Goal: Find specific page/section: Find specific page/section

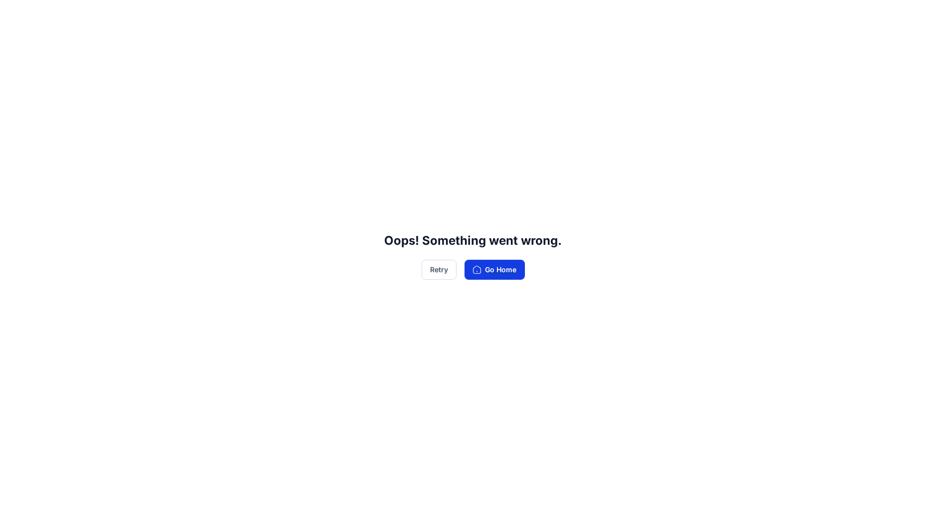
click at [494, 268] on button "Go Home" at bounding box center [495, 270] width 60 height 20
click at [488, 269] on button "Go Home" at bounding box center [495, 270] width 60 height 20
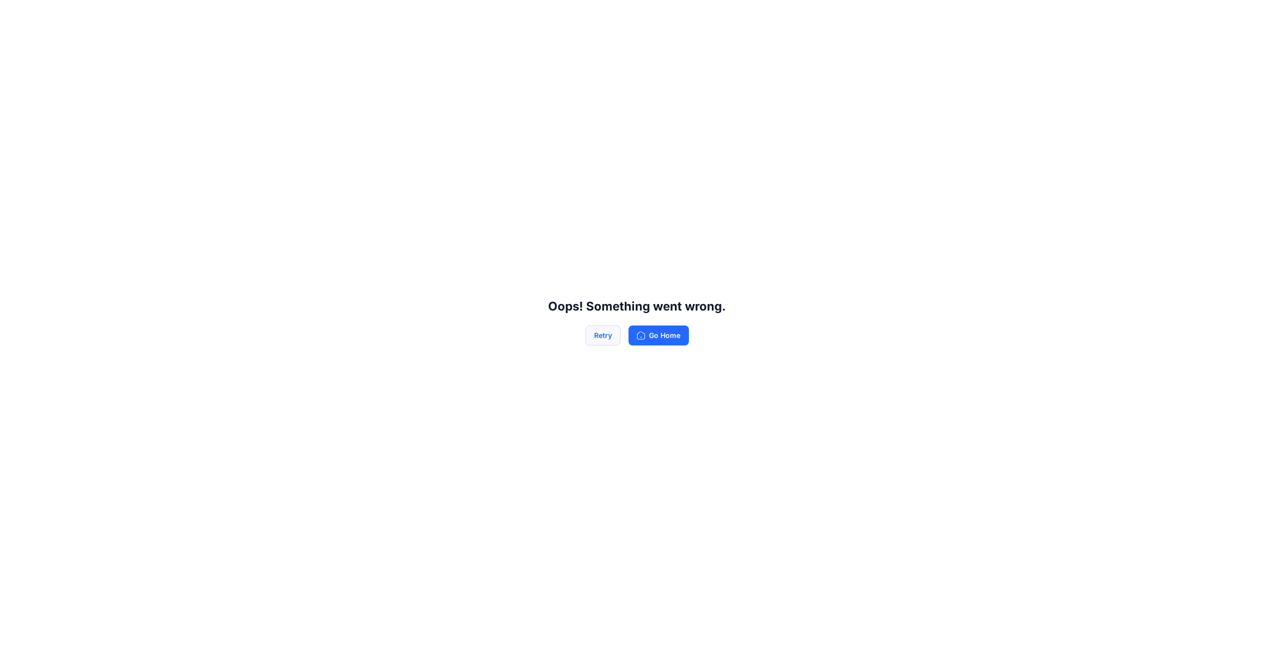
click at [607, 339] on button "Retry" at bounding box center [602, 335] width 35 height 20
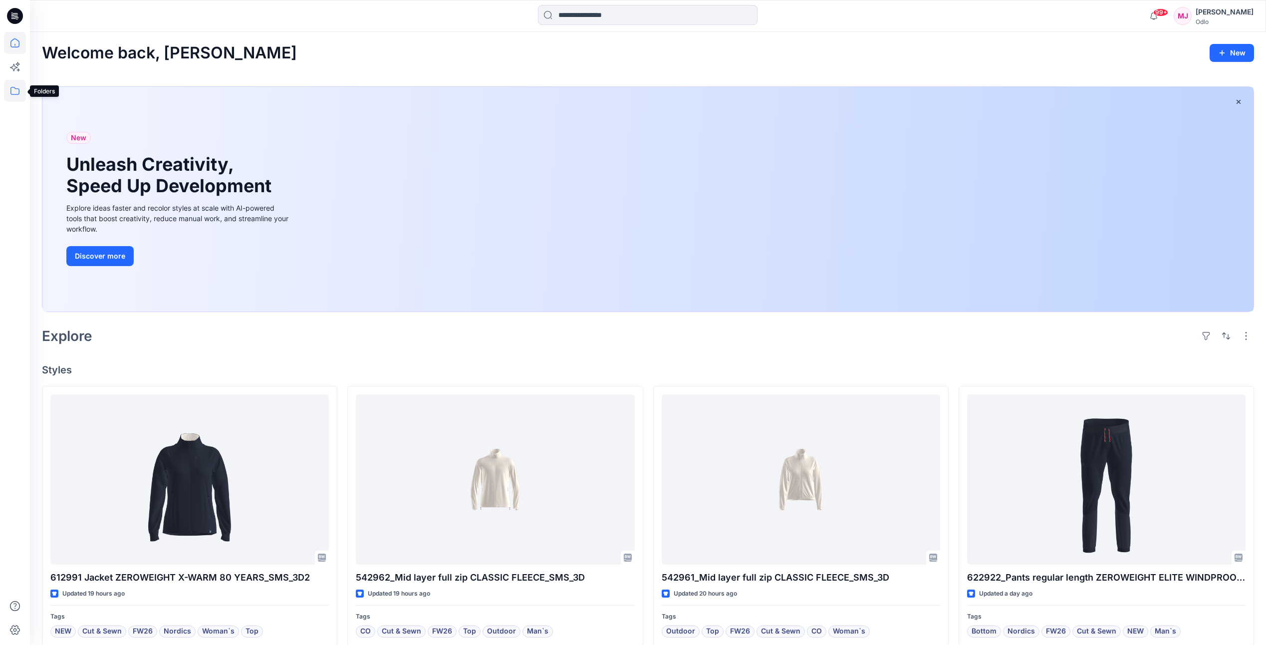
click at [13, 88] on icon at bounding box center [15, 91] width 22 height 22
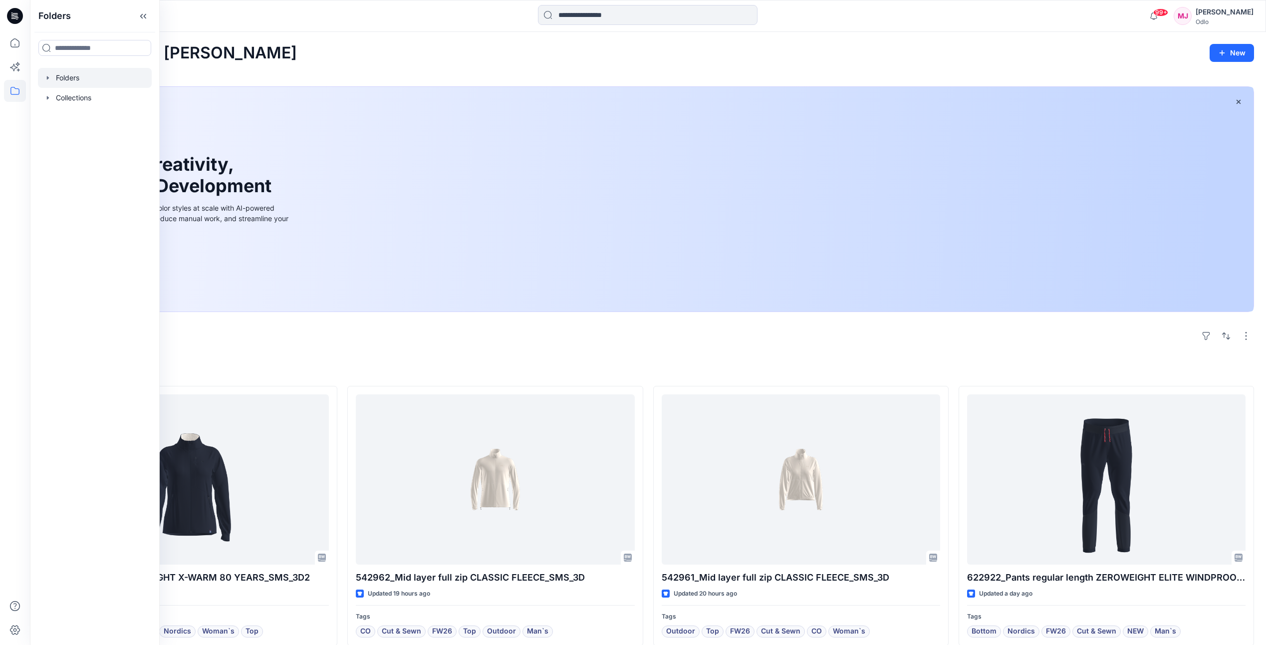
drag, startPoint x: 59, startPoint y: 78, endPoint x: 72, endPoint y: 78, distance: 13.0
click at [59, 78] on div at bounding box center [95, 78] width 114 height 20
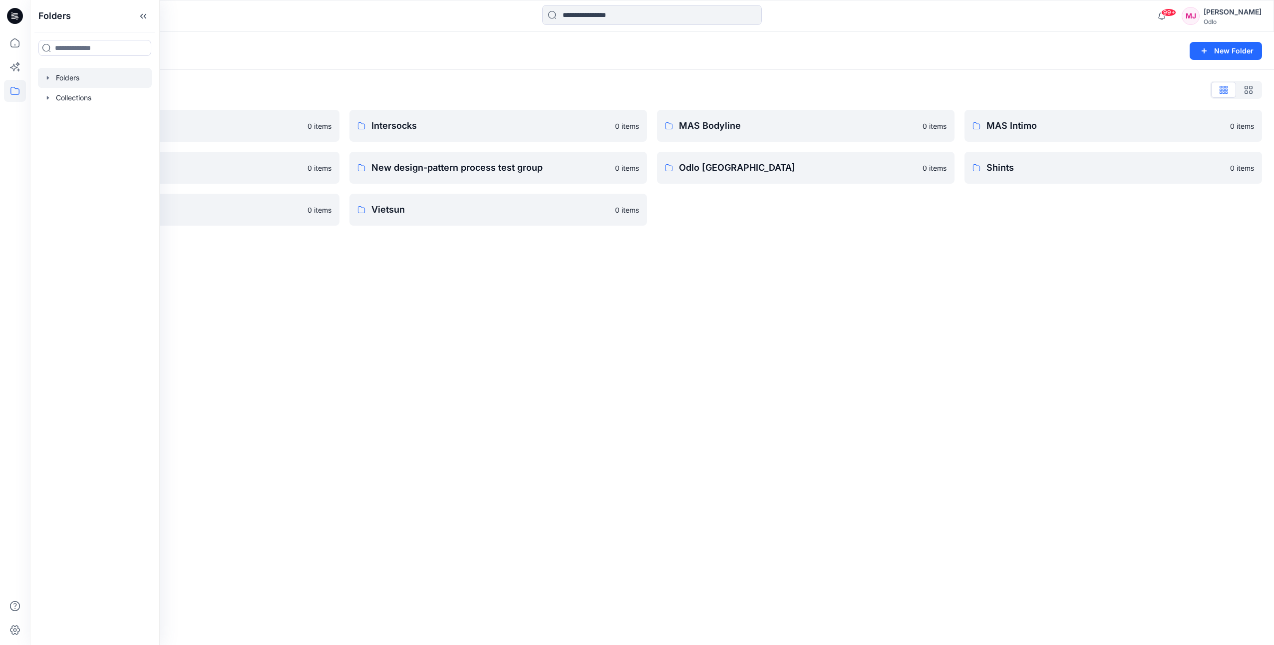
click at [514, 333] on div "Folders New Folder Folders List Gennex, Tayeh 0 items Memteks 0 items Sportstex…" at bounding box center [652, 338] width 1244 height 613
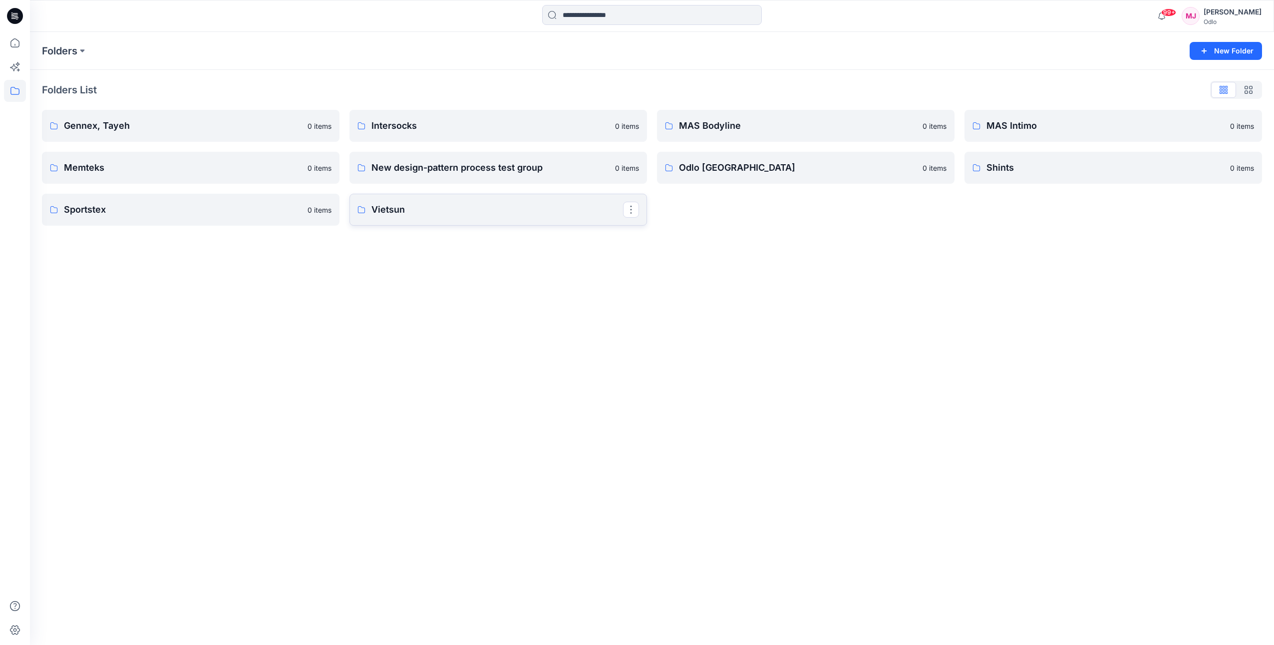
click at [410, 216] on p "Vietsun" at bounding box center [497, 210] width 252 height 14
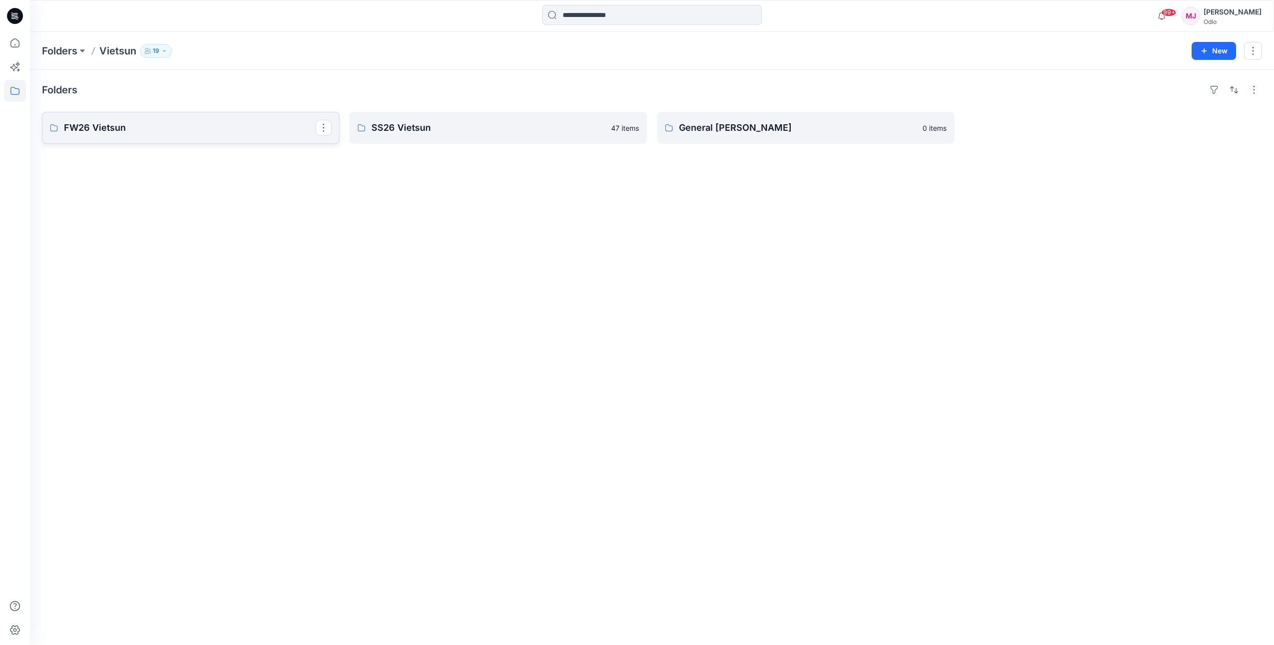
click at [217, 138] on link "FW26 Vietsun" at bounding box center [190, 128] width 297 height 32
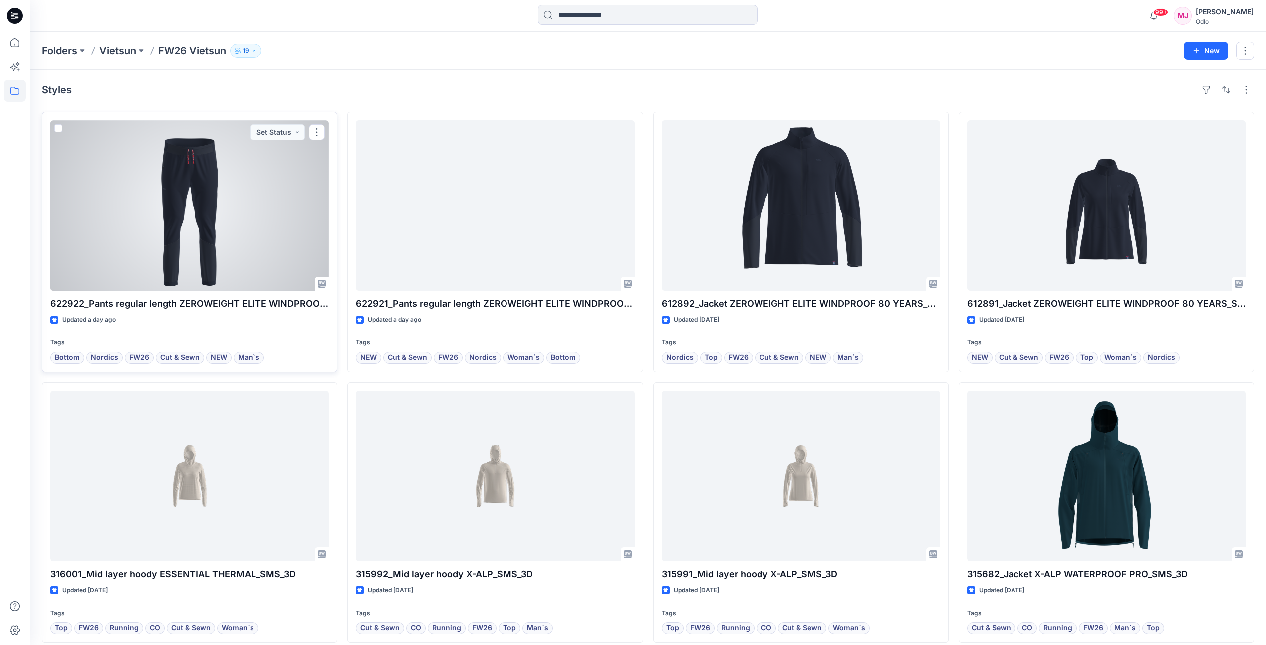
click at [255, 240] on div at bounding box center [189, 205] width 279 height 170
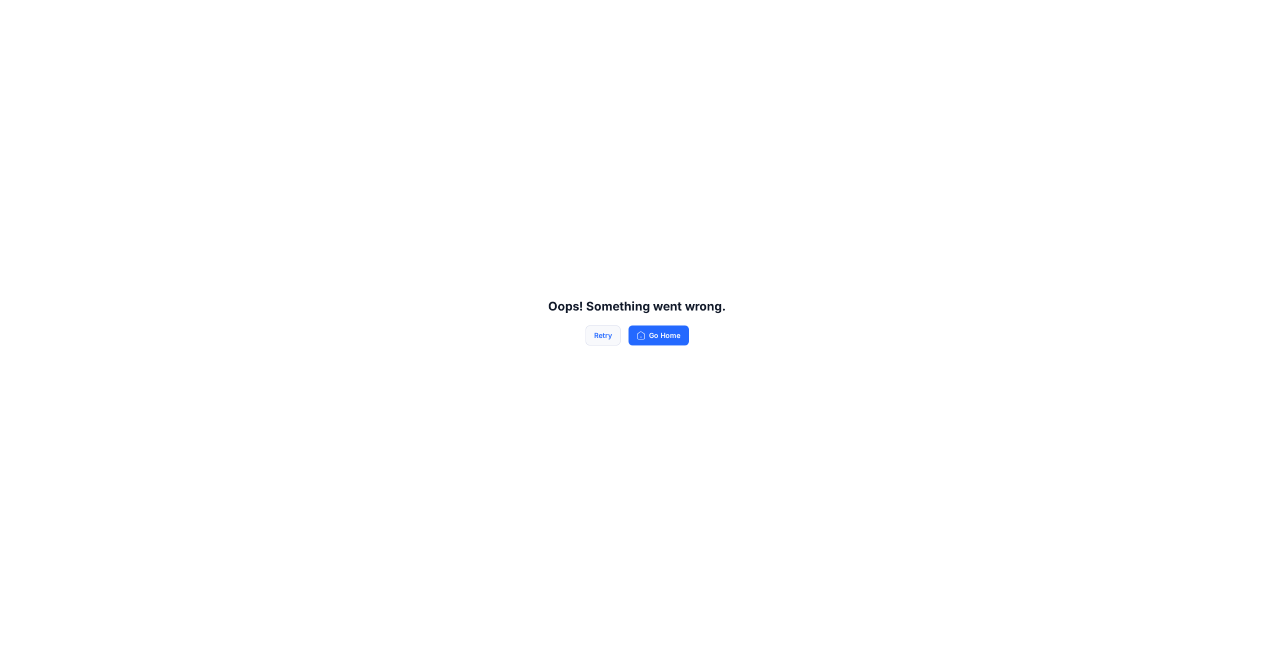
click at [597, 332] on button "Retry" at bounding box center [602, 335] width 35 height 20
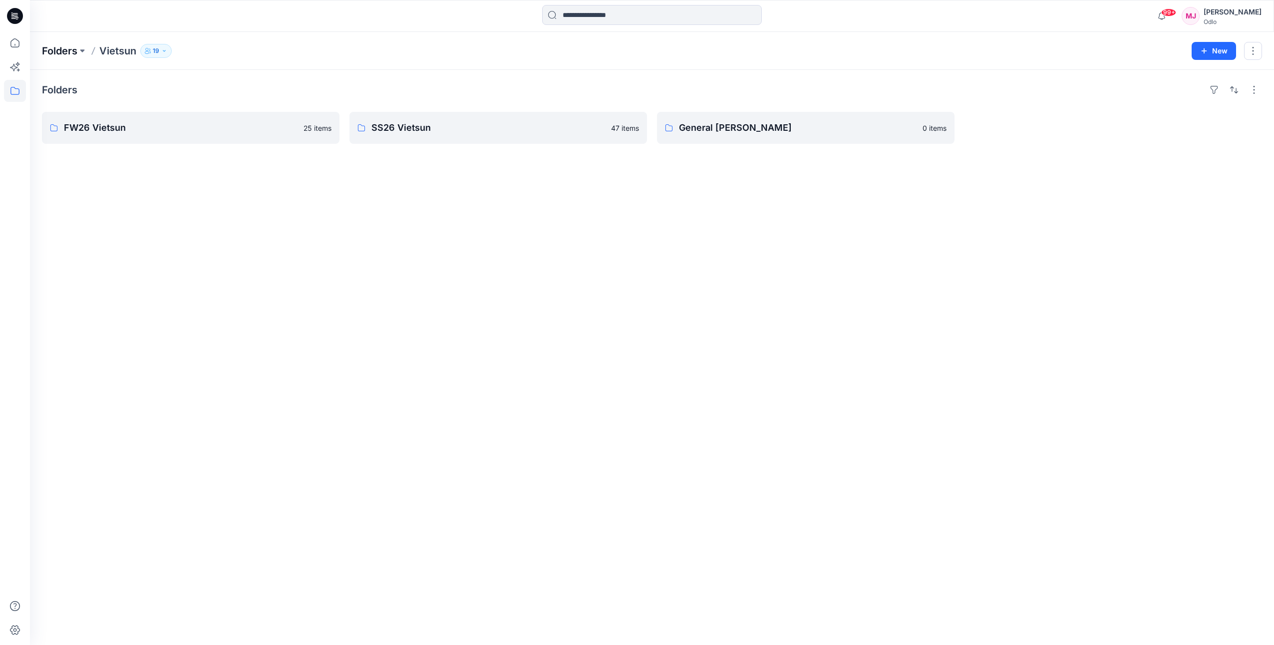
click at [69, 51] on p "Folders" at bounding box center [59, 51] width 35 height 14
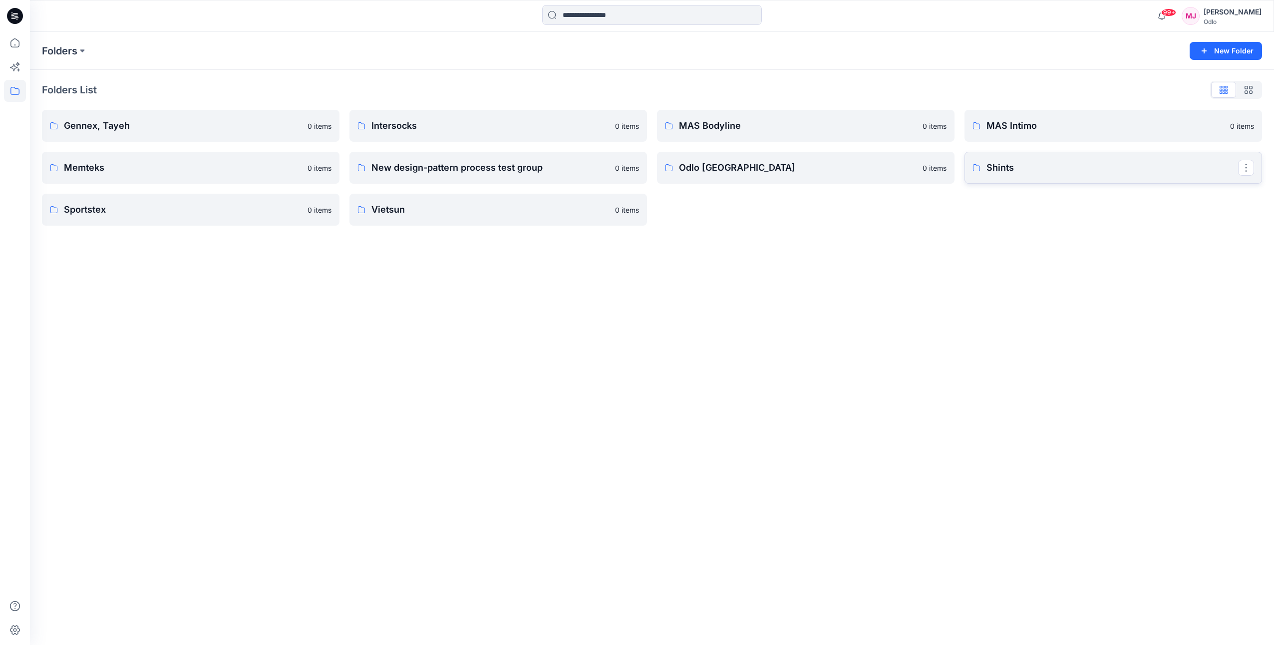
click at [946, 169] on p "Shints" at bounding box center [1112, 168] width 252 height 14
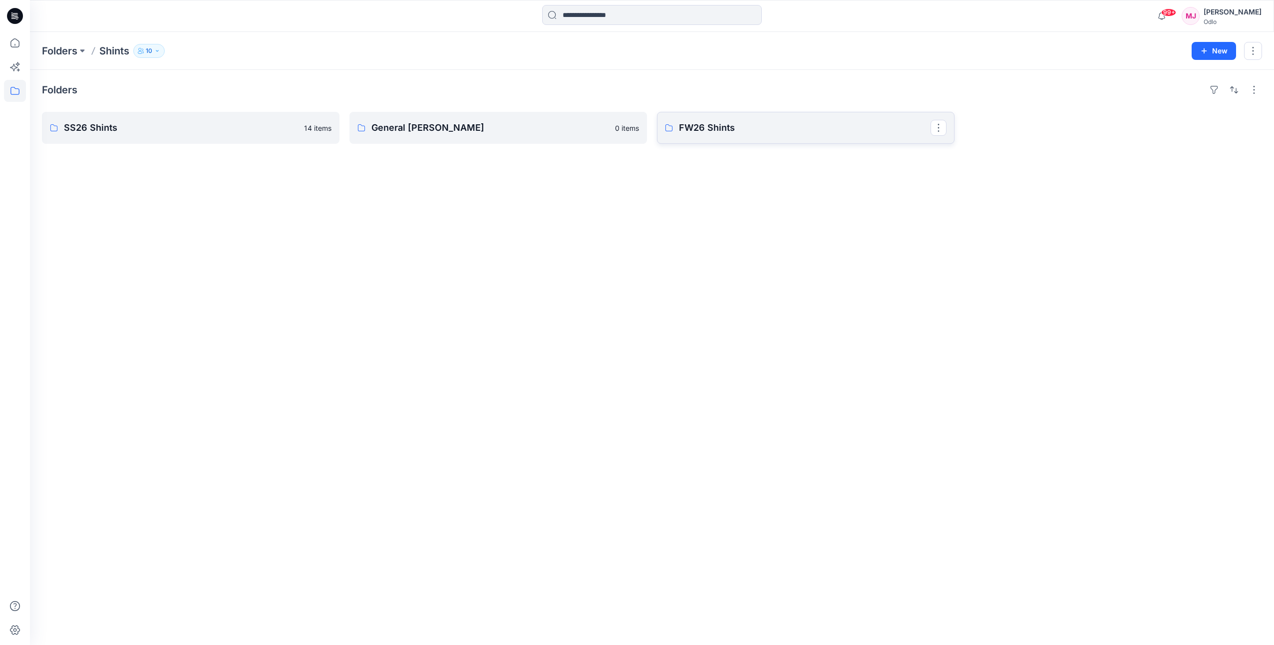
click at [770, 133] on p "FW26 Shints" at bounding box center [805, 128] width 252 height 14
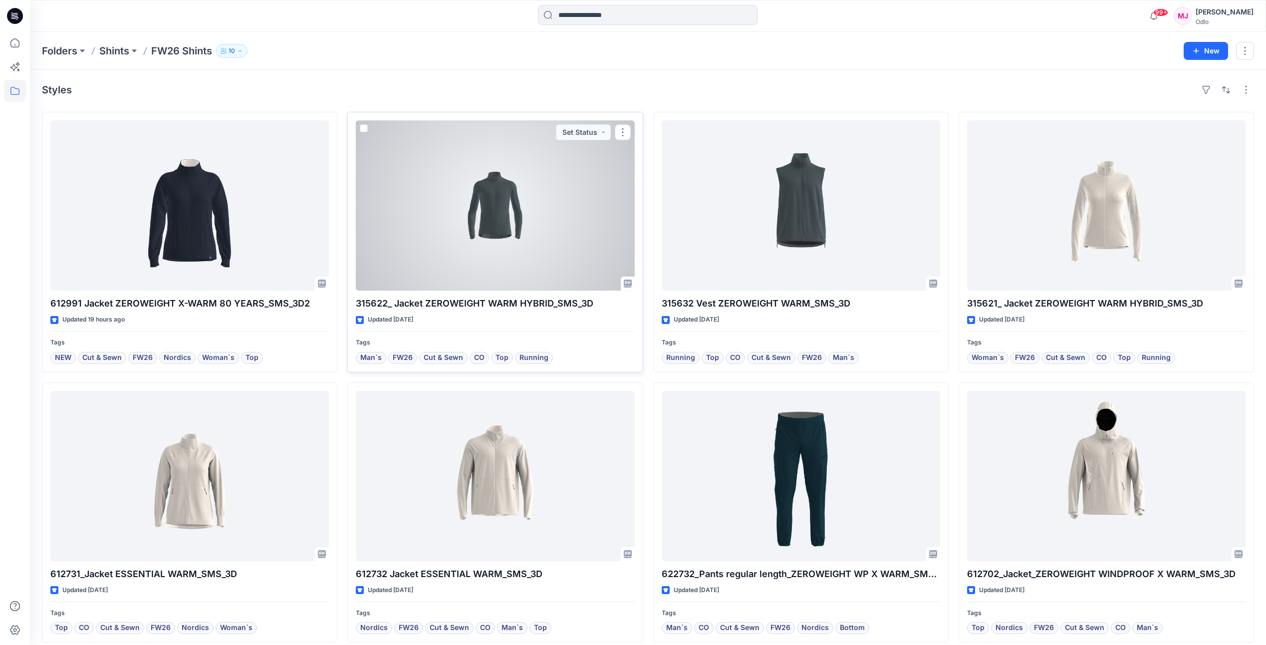
click at [562, 270] on div at bounding box center [495, 205] width 279 height 170
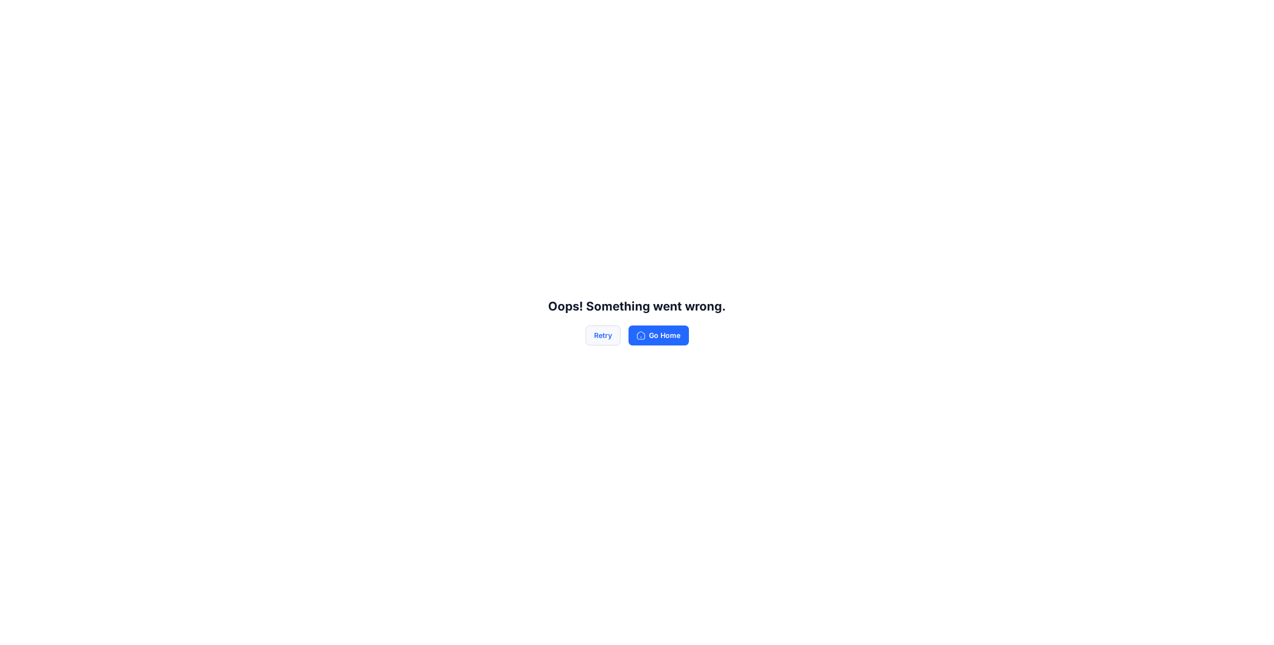
click at [608, 338] on button "Retry" at bounding box center [602, 335] width 35 height 20
click at [595, 335] on button "Retry" at bounding box center [602, 335] width 35 height 20
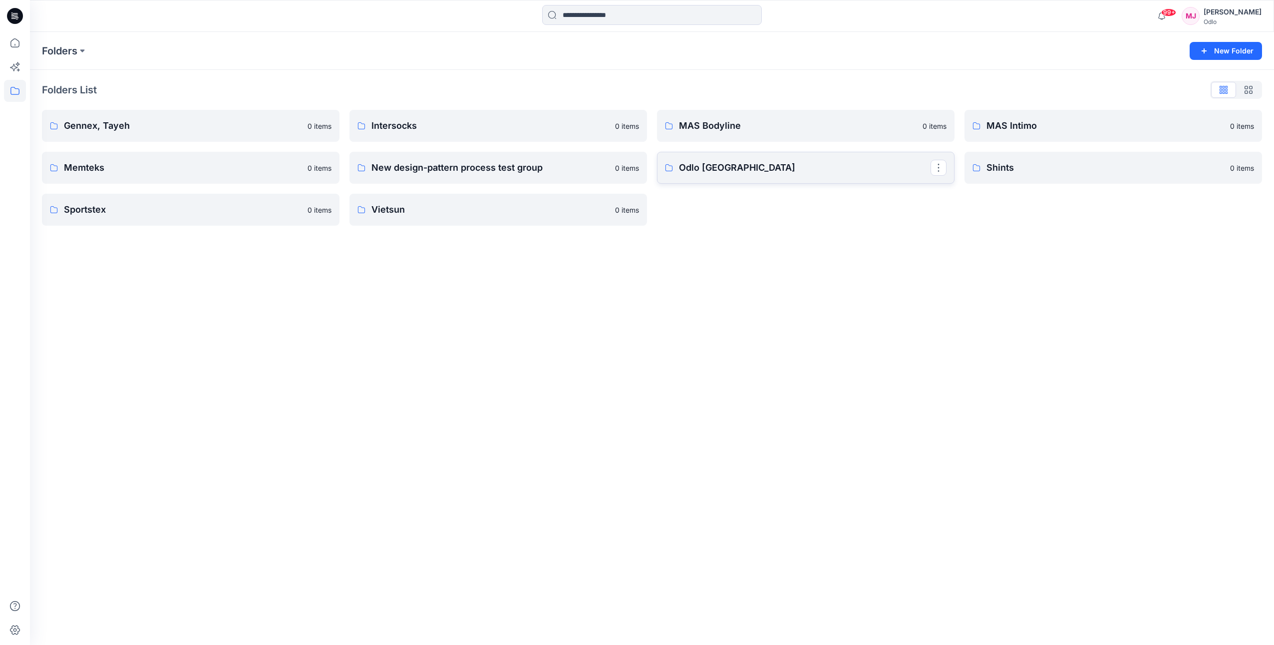
click at [717, 177] on link "Odlo [GEOGRAPHIC_DATA]" at bounding box center [805, 168] width 297 height 32
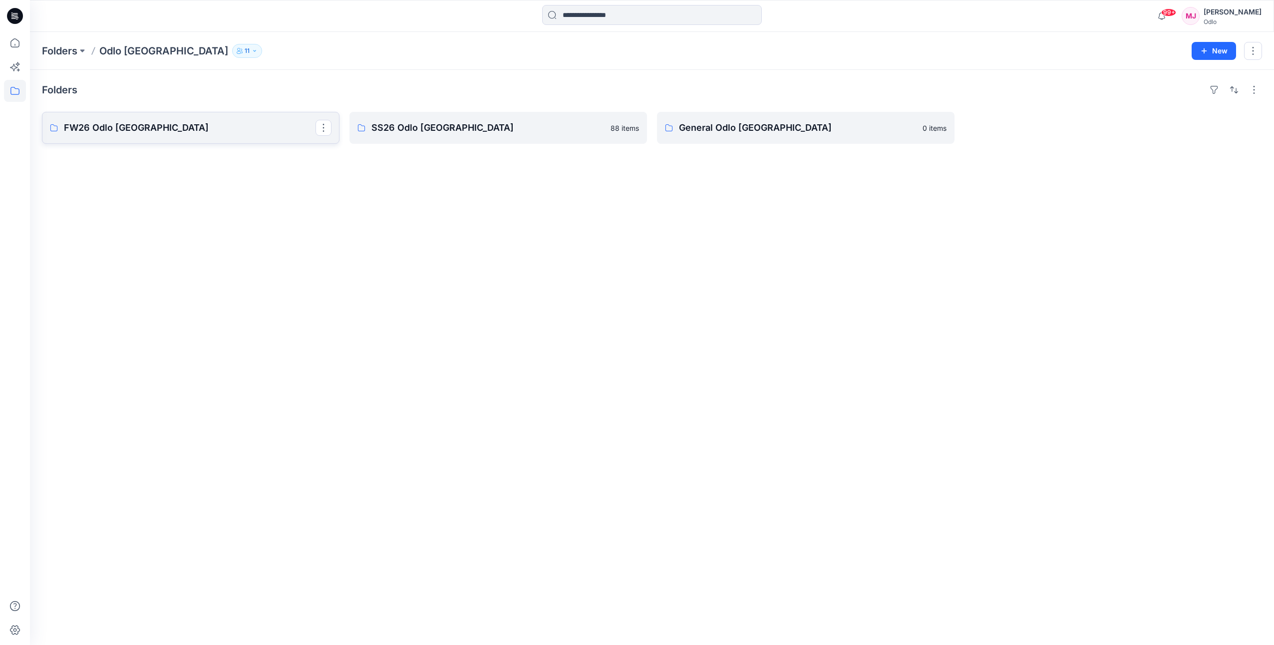
click at [262, 133] on p "FW26 Odlo [GEOGRAPHIC_DATA]" at bounding box center [190, 128] width 252 height 14
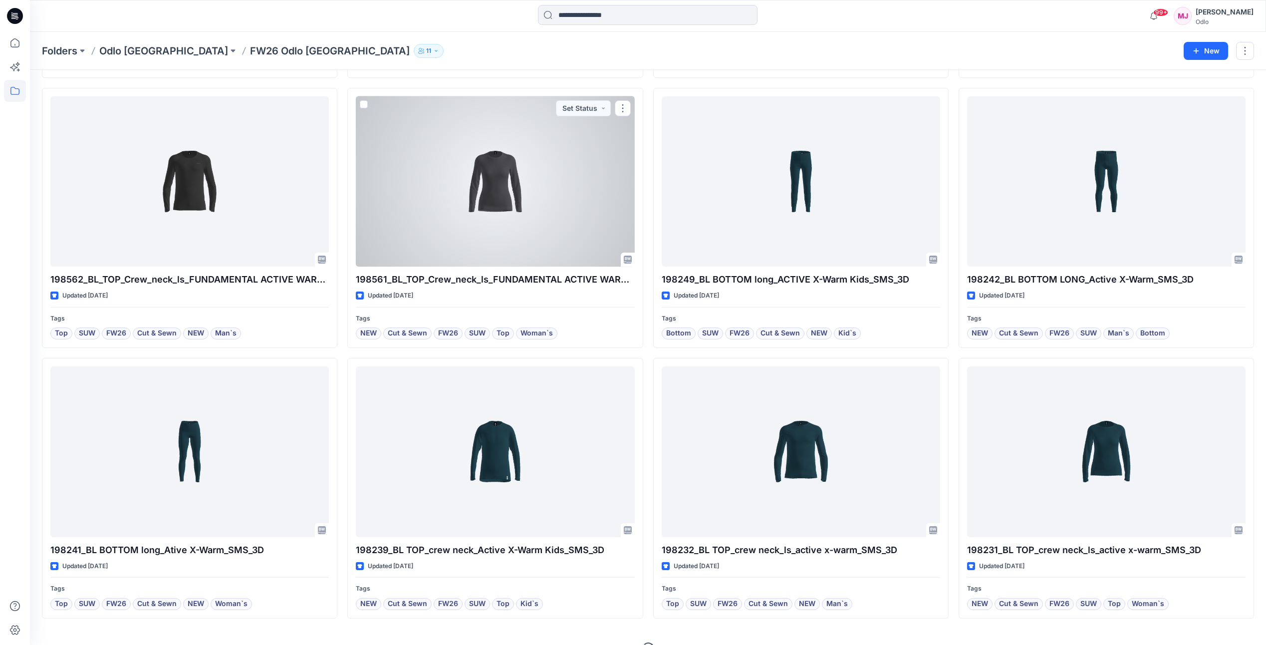
scroll to position [299, 0]
